Goal: Information Seeking & Learning: Learn about a topic

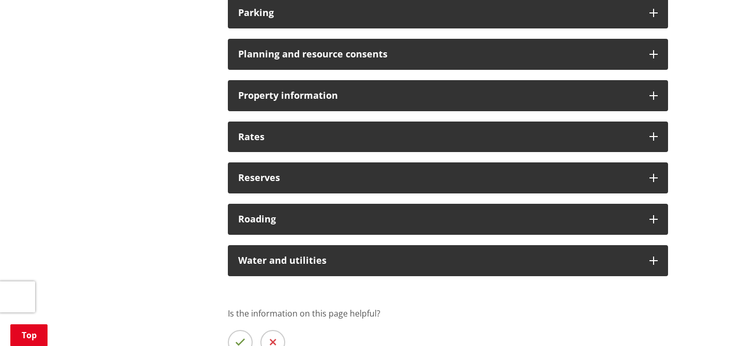
scroll to position [843, 0]
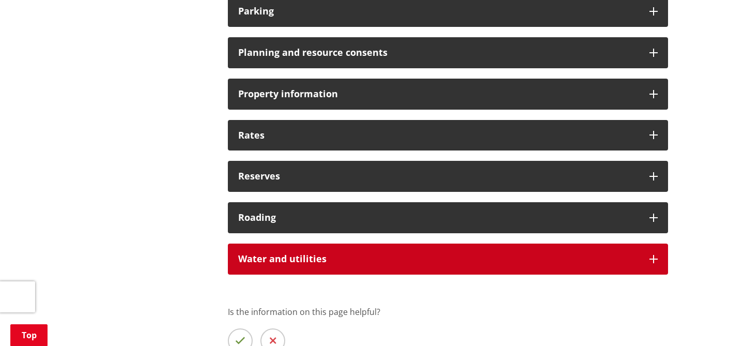
click at [249, 261] on h3 "Water and utilities" at bounding box center [438, 259] width 401 height 10
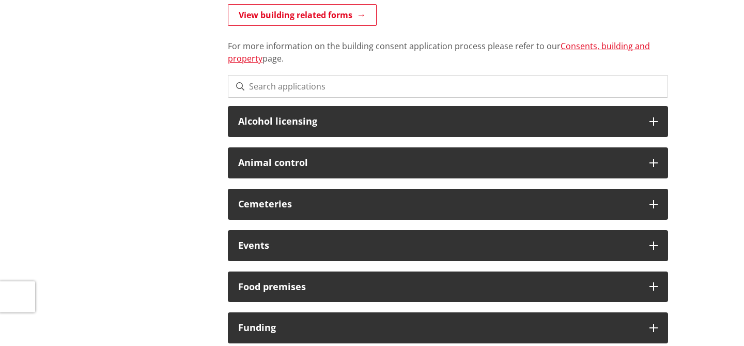
scroll to position [0, 0]
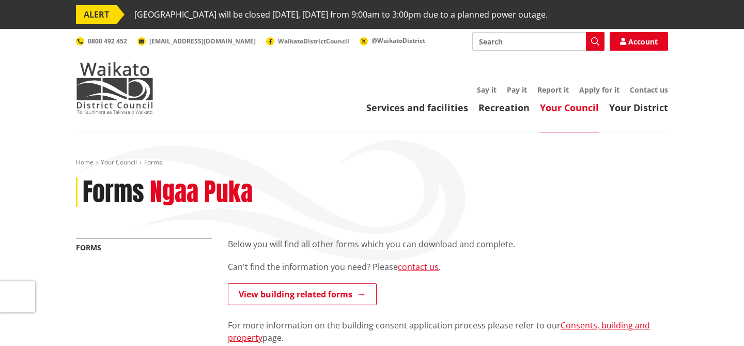
click at [510, 41] on input "Search" at bounding box center [538, 41] width 132 height 19
type input "PS3"
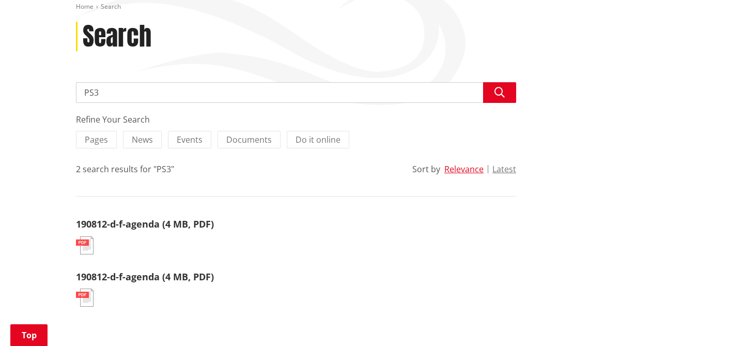
scroll to position [160, 0]
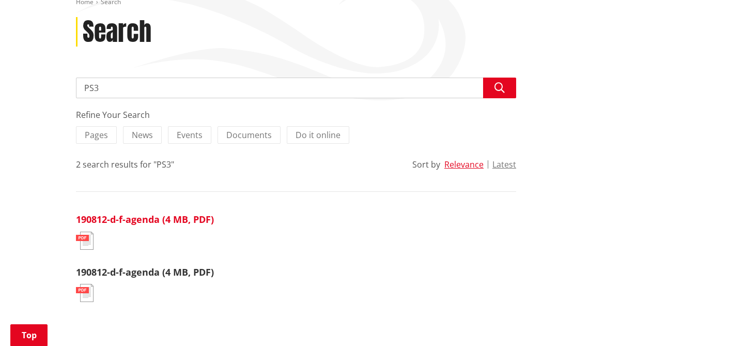
click at [198, 218] on link "190812-d-f-agenda (4 MB, PDF)" at bounding box center [145, 219] width 138 height 12
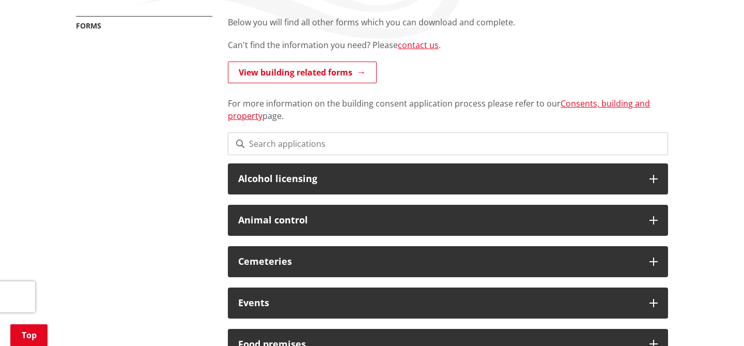
scroll to position [225, 0]
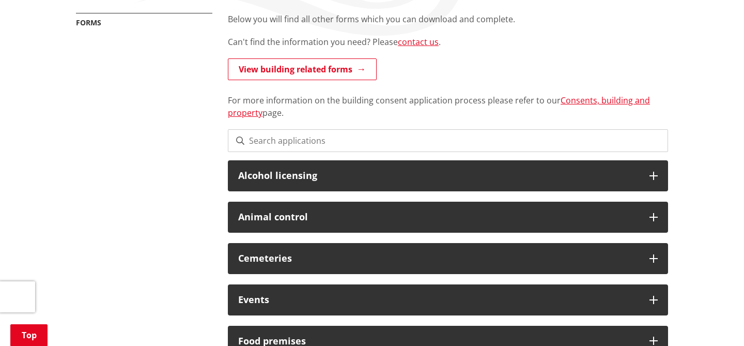
click at [266, 140] on input at bounding box center [448, 140] width 440 height 23
type input "water proof"
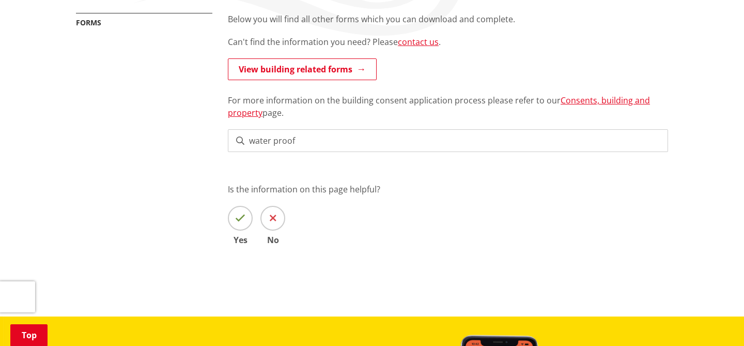
drag, startPoint x: 318, startPoint y: 132, endPoint x: 225, endPoint y: 132, distance: 93.0
click at [225, 132] on div "Below you will find all other forms which you can download and complete. Can't …" at bounding box center [448, 144] width 456 height 262
click at [275, 139] on input "water proof" at bounding box center [448, 140] width 440 height 23
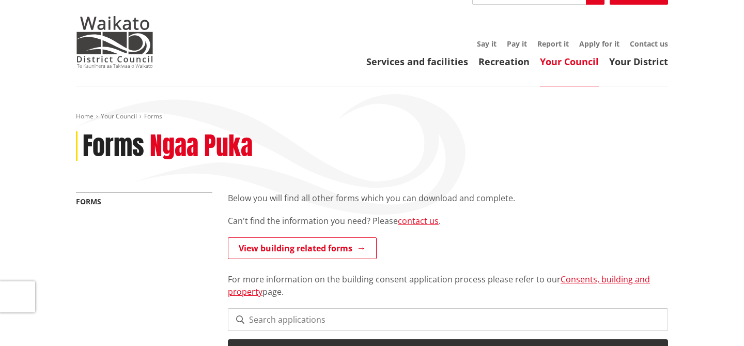
scroll to position [0, 0]
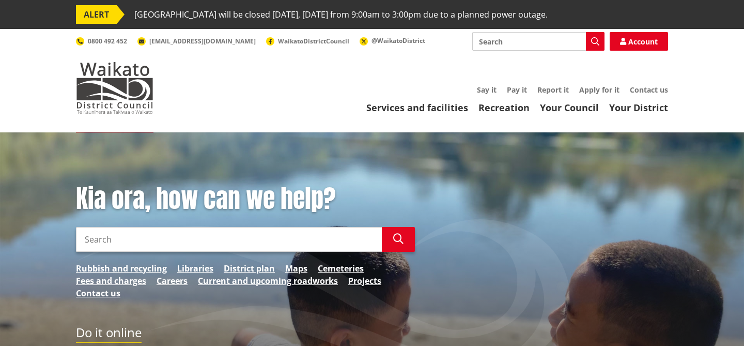
click at [156, 236] on input "Search" at bounding box center [229, 239] width 306 height 25
type input "waterproofing"
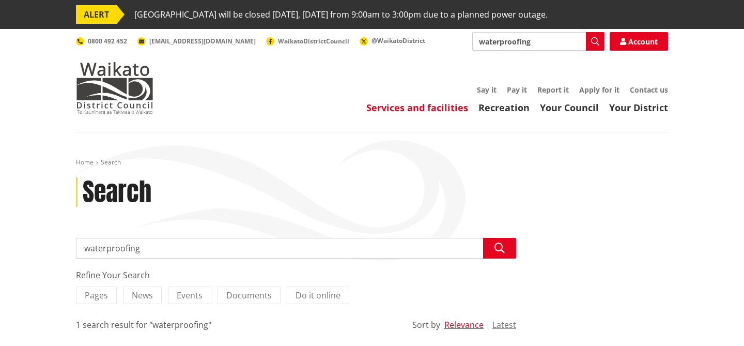
click at [421, 107] on link "Services and facilities" at bounding box center [417, 107] width 102 height 12
